Goal: Transaction & Acquisition: Purchase product/service

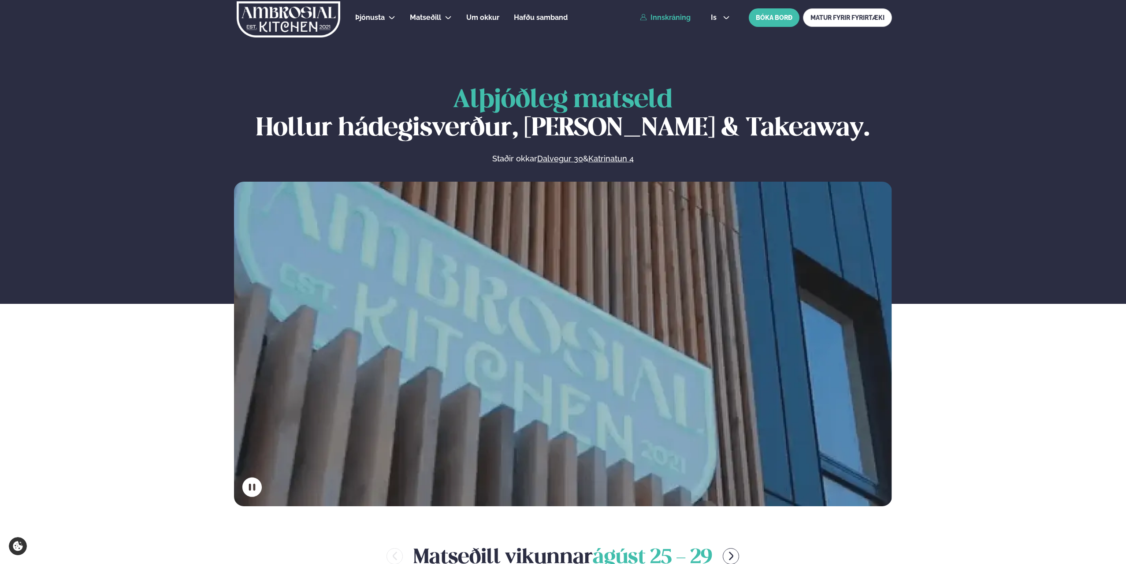
click at [674, 17] on link "Innskráning" at bounding box center [665, 18] width 51 height 8
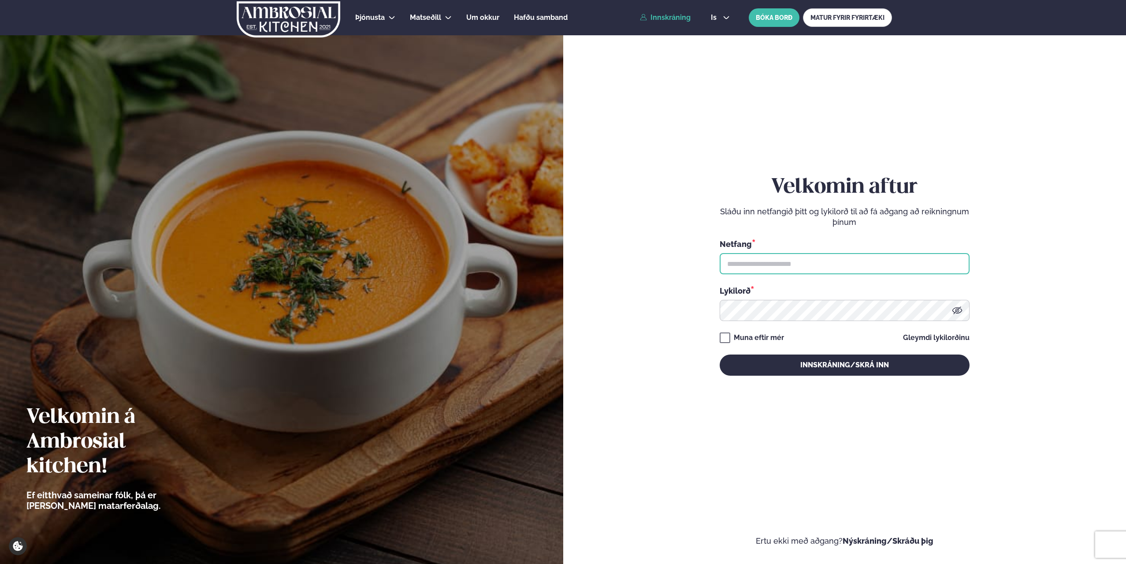
type input "**********"
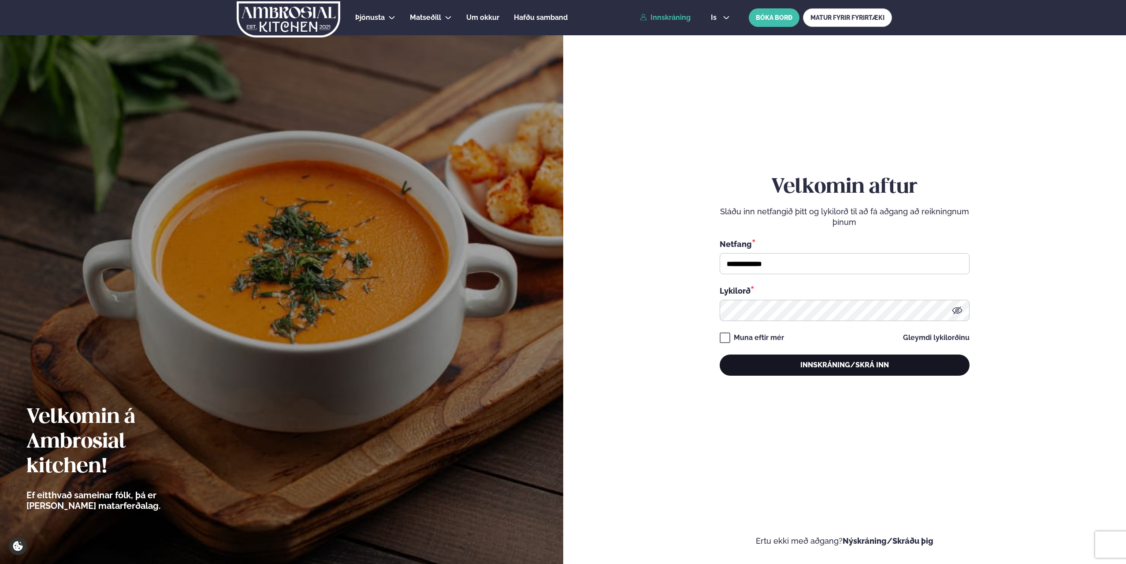
click at [804, 363] on button "Innskráning/Skrá inn" at bounding box center [845, 364] width 250 height 21
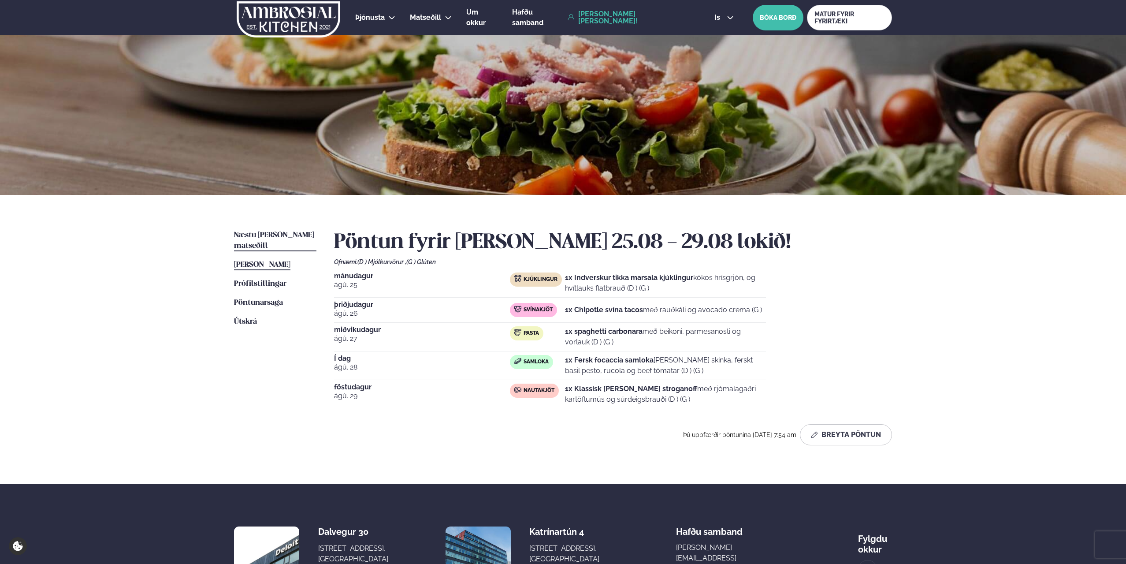
click at [271, 237] on span "Næstu [PERSON_NAME] matseðill" at bounding box center [274, 240] width 80 height 18
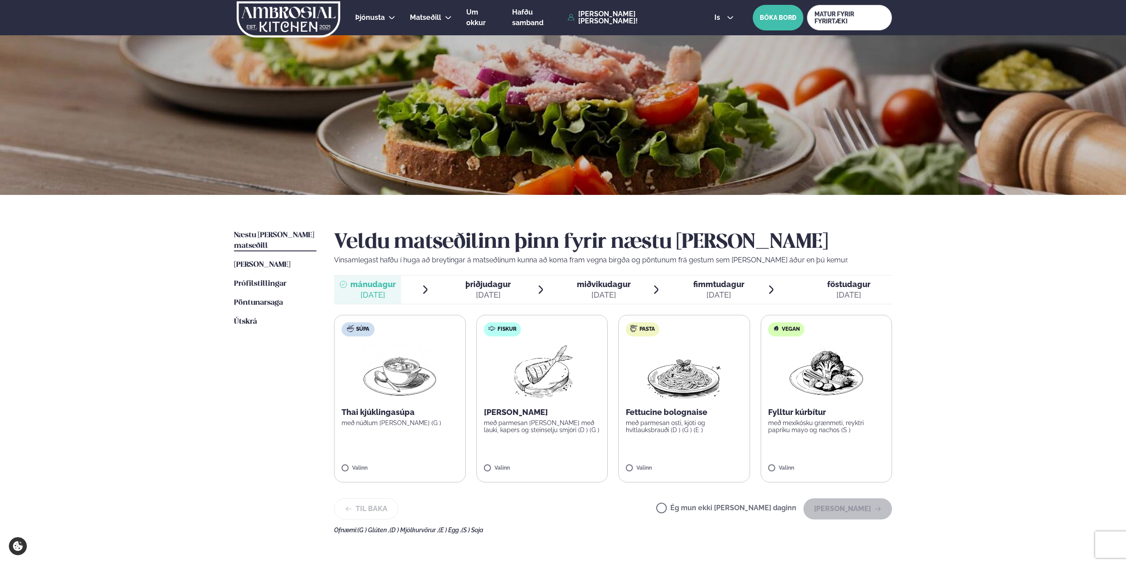
click at [652, 421] on p "með parmesan osti, kjöti og hvítlauksbrauði (D ) (G ) (E )" at bounding box center [684, 426] width 117 height 14
click at [847, 512] on button "[PERSON_NAME]" at bounding box center [847, 508] width 89 height 21
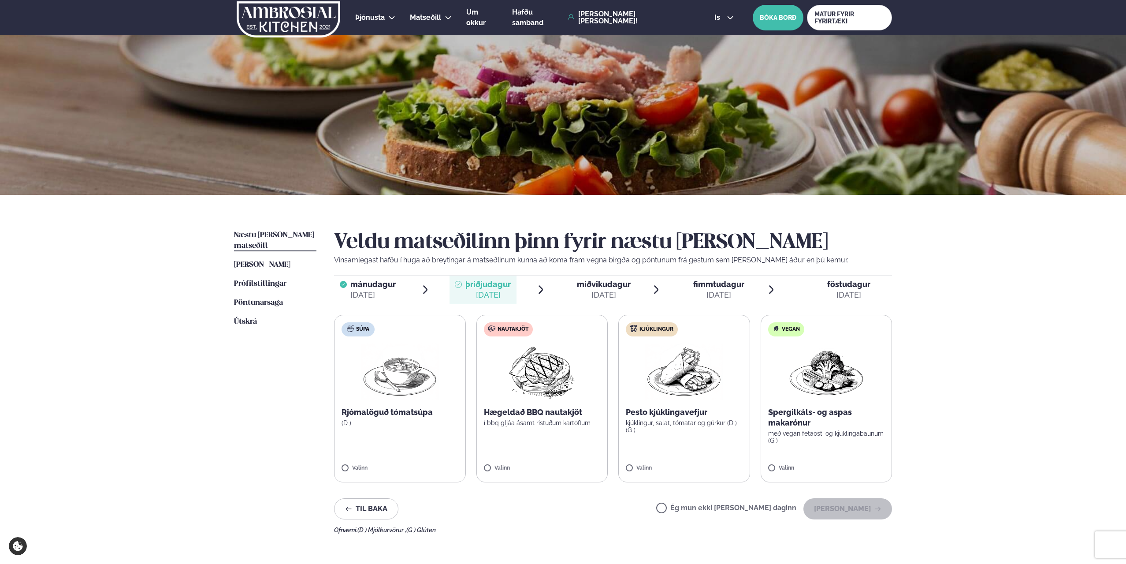
click at [658, 419] on div "Pesto kjúklingavefjur kjúklingur, salat, tómatar og gúrkur (D ) (G )" at bounding box center [684, 420] width 117 height 26
click at [859, 507] on button "[PERSON_NAME]" at bounding box center [847, 508] width 89 height 21
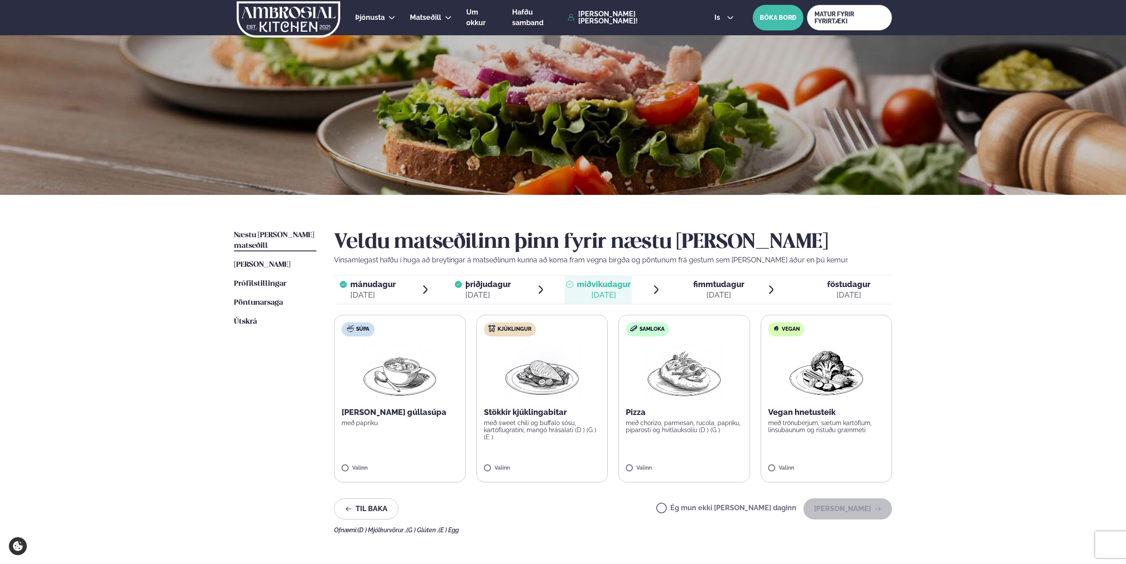
click at [631, 417] on p "Pizza" at bounding box center [684, 412] width 117 height 11
click at [522, 420] on p "með sweet chili og buffalo sósu, kartöflugratíni, mangó hrásalati (D ) (G ) (E )" at bounding box center [542, 429] width 117 height 21
click at [663, 460] on div at bounding box center [657, 464] width 33 height 18
click at [851, 508] on button "[PERSON_NAME]" at bounding box center [847, 508] width 89 height 21
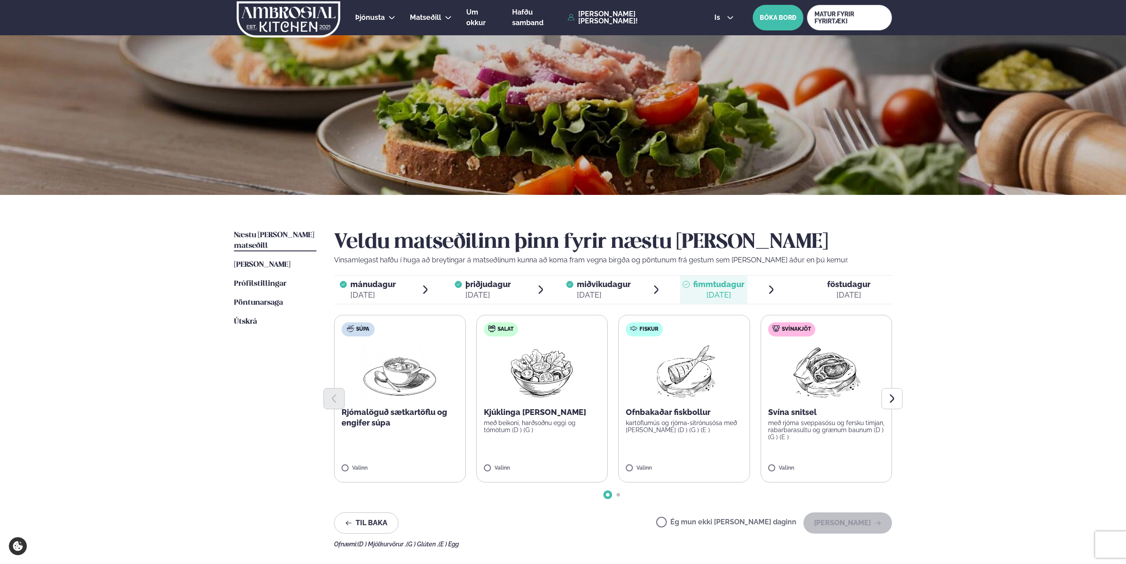
click at [629, 416] on p "Ofnbakaðar fiskbollur" at bounding box center [684, 412] width 117 height 11
click at [786, 423] on p "með rjóma sveppasósu og fersku timjan, rabarbarasultu og grænum baunum (D ) (G …" at bounding box center [826, 429] width 117 height 21
click at [652, 466] on div at bounding box center [657, 464] width 33 height 18
click at [852, 521] on button "[PERSON_NAME]" at bounding box center [847, 522] width 89 height 21
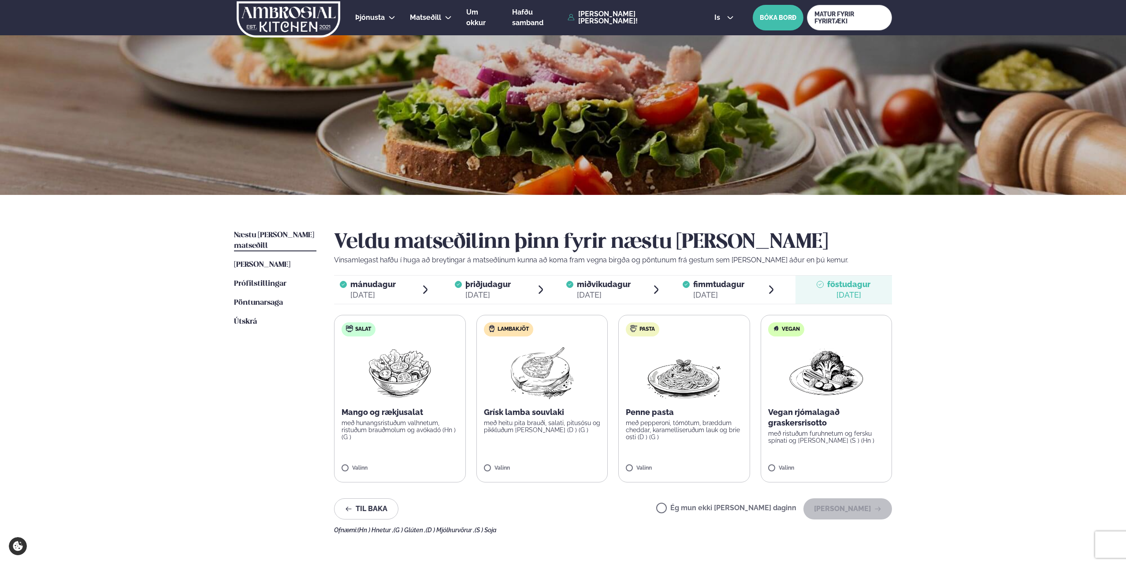
click at [646, 417] on p "Penne pasta" at bounding box center [684, 412] width 117 height 11
click at [859, 511] on button "[PERSON_NAME]" at bounding box center [847, 508] width 89 height 21
